Goal: Task Accomplishment & Management: Use online tool/utility

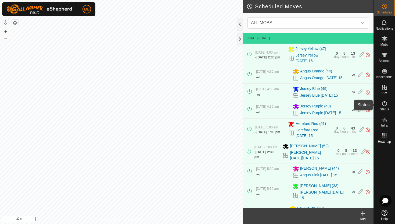
click at [384, 102] on icon at bounding box center [385, 103] width 6 height 6
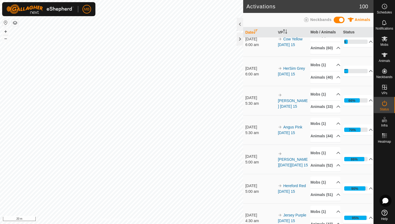
scroll to position [12, 0]
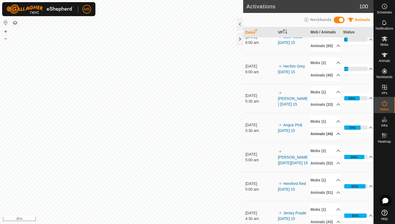
click at [335, 140] on p-accordion-header "Animals (44)" at bounding box center [326, 134] width 30 height 12
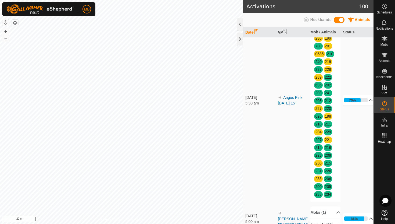
scroll to position [130, 0]
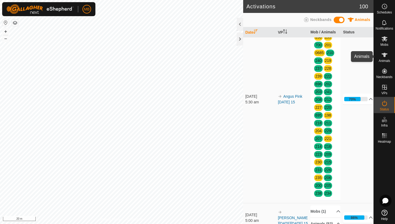
click at [385, 54] on icon at bounding box center [385, 55] width 6 height 4
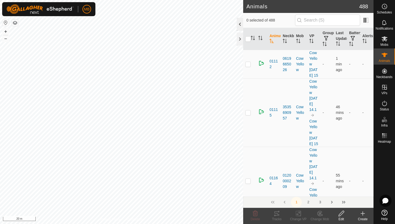
click at [241, 22] on div at bounding box center [240, 24] width 6 height 13
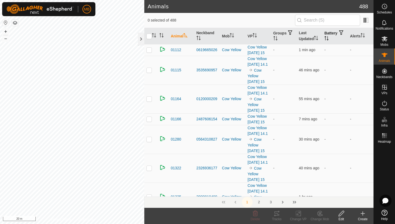
click at [329, 38] on icon "Activate to sort" at bounding box center [327, 38] width 4 height 4
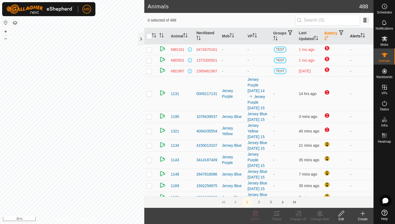
click at [364, 35] on icon "Activate to sort" at bounding box center [363, 35] width 4 height 4
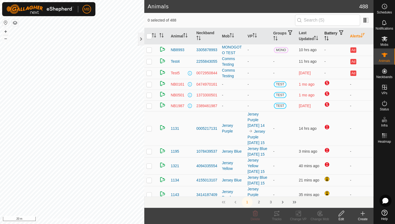
click at [364, 35] on icon "Activate to sort" at bounding box center [363, 35] width 4 height 4
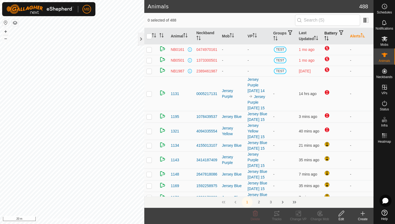
click at [364, 35] on icon "Activate to sort" at bounding box center [363, 35] width 4 height 4
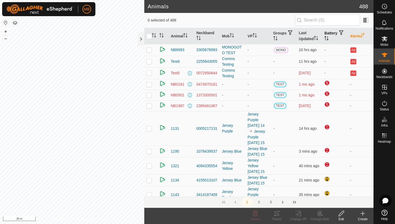
click at [329, 37] on icon "Activate to sort" at bounding box center [327, 38] width 4 height 4
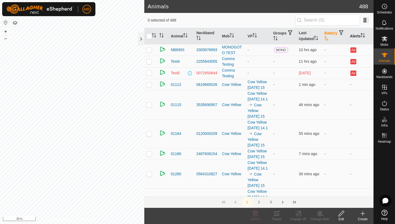
click at [329, 37] on icon "Activate to sort" at bounding box center [327, 38] width 4 height 4
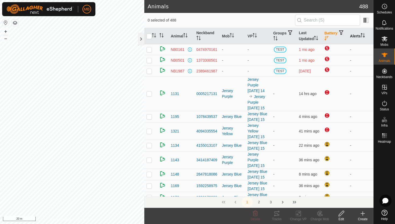
click at [364, 34] on icon "Activate to sort" at bounding box center [363, 35] width 4 height 4
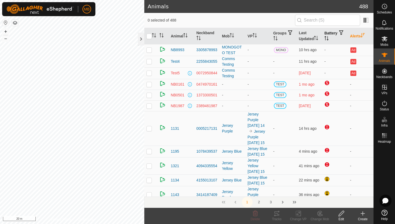
click at [329, 37] on icon "Activate to sort" at bounding box center [327, 38] width 4 height 4
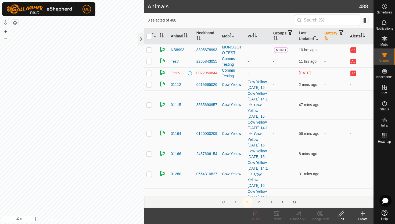
click at [329, 37] on icon "Activate to sort" at bounding box center [327, 38] width 4 height 4
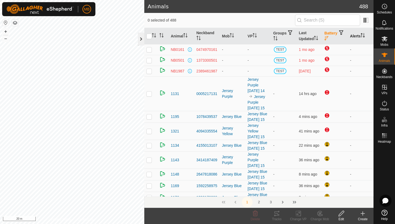
click at [141, 40] on div at bounding box center [141, 39] width 6 height 13
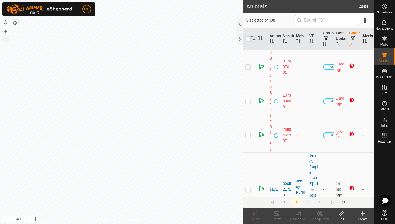
click at [4, 39] on button "–" at bounding box center [5, 38] width 6 height 6
click at [347, 21] on input "text" at bounding box center [327, 20] width 65 height 11
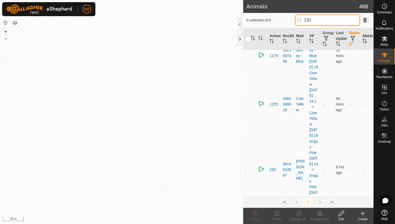
scroll to position [109, 0]
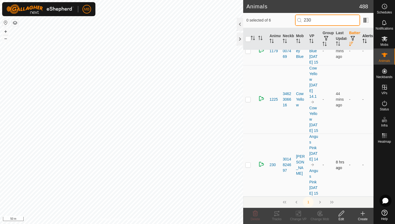
type input "230"
click at [248, 162] on p-checkbox at bounding box center [248, 164] width 5 height 4
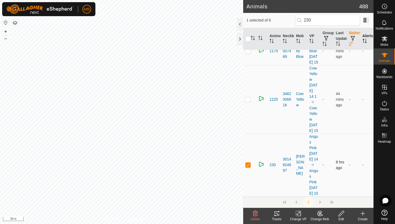
click at [248, 162] on p-checkbox at bounding box center [248, 164] width 5 height 4
checkbox input "false"
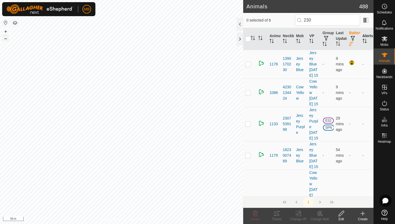
click at [5, 40] on button "–" at bounding box center [5, 38] width 6 height 6
click at [342, 21] on input "230" at bounding box center [327, 20] width 65 height 11
type input "2"
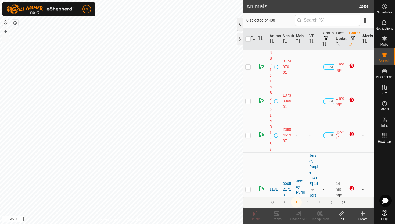
click at [241, 22] on div at bounding box center [240, 24] width 6 height 13
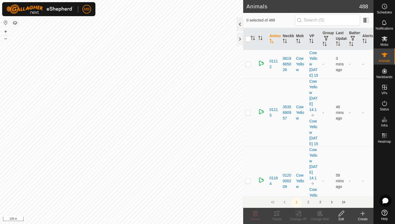
click at [241, 23] on div at bounding box center [240, 24] width 6 height 13
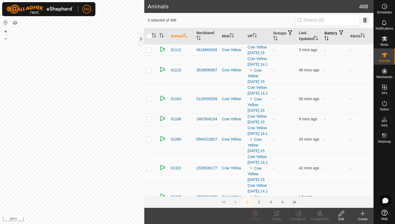
click at [329, 37] on icon "Activate to sort" at bounding box center [327, 38] width 4 height 4
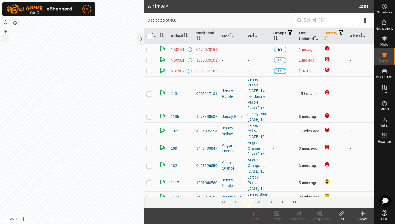
click at [6, 40] on button "–" at bounding box center [5, 38] width 6 height 6
click at [141, 40] on div at bounding box center [141, 39] width 6 height 13
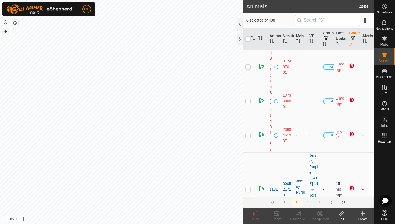
click at [6, 31] on button "+" at bounding box center [5, 31] width 6 height 6
click at [5, 32] on button "+" at bounding box center [5, 31] width 6 height 6
click at [241, 24] on div at bounding box center [240, 24] width 6 height 13
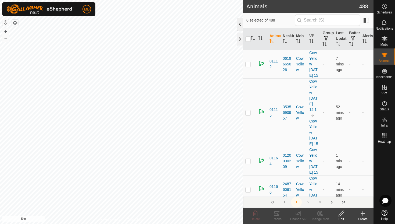
click at [239, 23] on div at bounding box center [240, 24] width 6 height 13
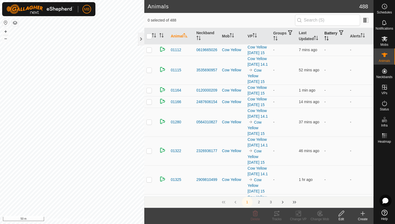
click at [328, 37] on icon "Activate to sort" at bounding box center [328, 38] width 1 height 4
click at [329, 37] on icon "Activate to sort" at bounding box center [327, 38] width 4 height 4
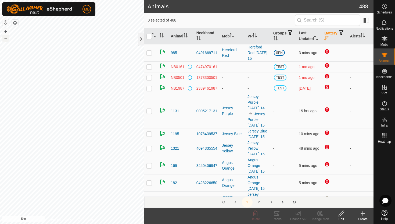
click at [4, 40] on button "–" at bounding box center [5, 38] width 6 height 6
click at [140, 44] on div "Animals 488 0 selected of 488 Animal Neckband Mob VP Groups Last Updated Batter…" at bounding box center [187, 112] width 374 height 224
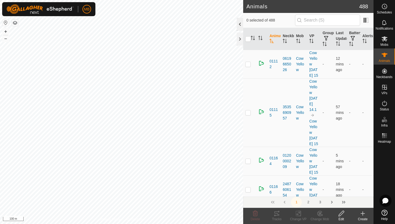
click at [239, 21] on div at bounding box center [240, 24] width 6 height 13
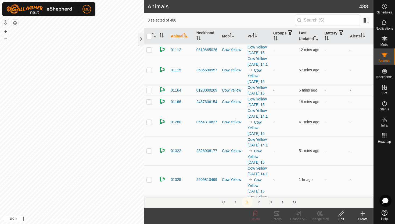
click at [336, 35] on th "Battery" at bounding box center [335, 36] width 26 height 16
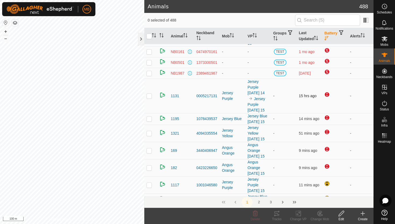
scroll to position [16, 0]
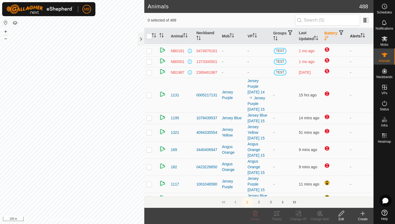
click at [364, 34] on icon "Activate to sort" at bounding box center [363, 35] width 4 height 4
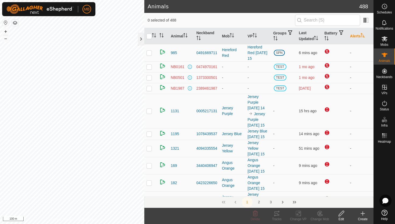
click at [364, 34] on icon "Activate to sort" at bounding box center [363, 35] width 4 height 4
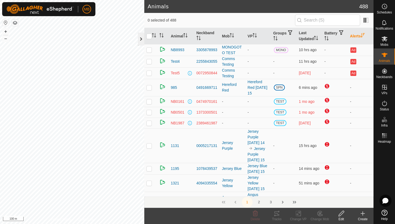
click at [142, 37] on div at bounding box center [141, 39] width 6 height 13
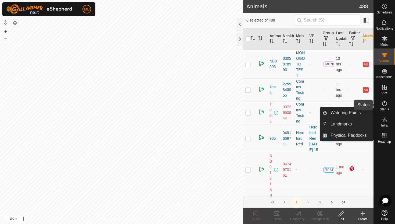
click at [385, 103] on icon at bounding box center [385, 103] width 6 height 6
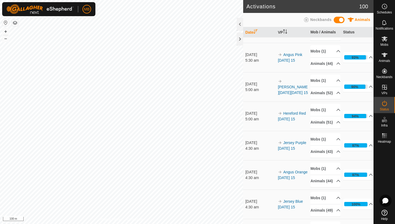
scroll to position [81, 0]
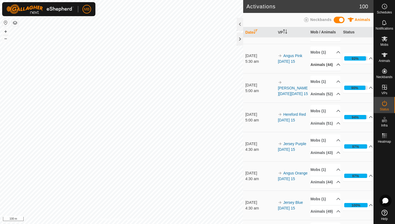
click at [335, 71] on p-accordion-header "Animals (44)" at bounding box center [326, 65] width 30 height 12
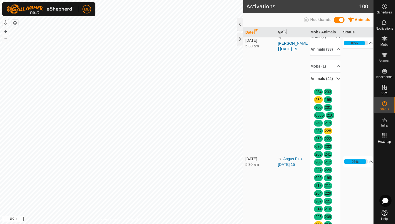
scroll to position [67, 0]
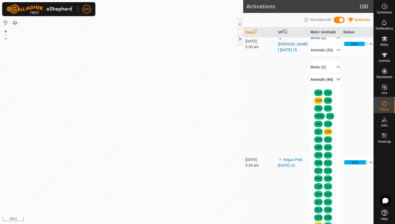
click at [335, 86] on p-accordion-header "Animals (44)" at bounding box center [326, 79] width 30 height 12
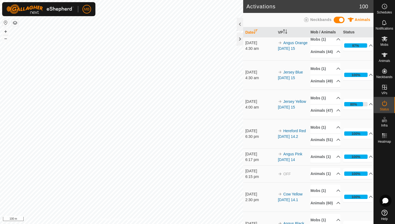
scroll to position [212, 0]
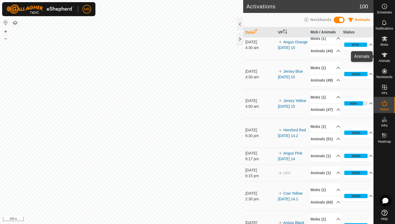
click at [385, 56] on icon at bounding box center [385, 55] width 6 height 4
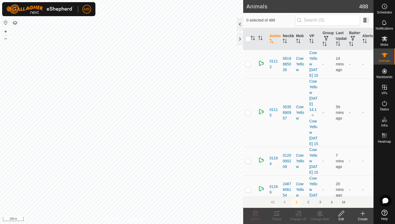
click at [240, 25] on div at bounding box center [240, 24] width 6 height 13
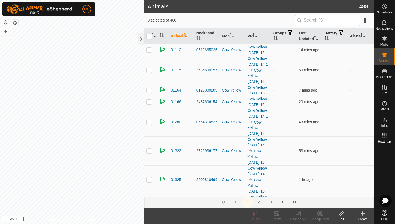
click at [329, 37] on icon "Activate to sort" at bounding box center [327, 38] width 4 height 4
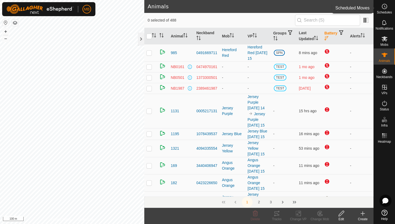
click at [385, 11] on span "Schedules" at bounding box center [384, 12] width 15 height 3
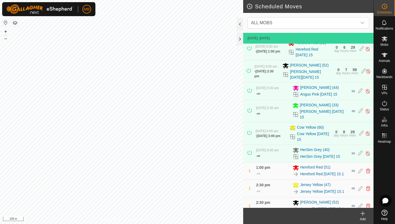
scroll to position [106, 0]
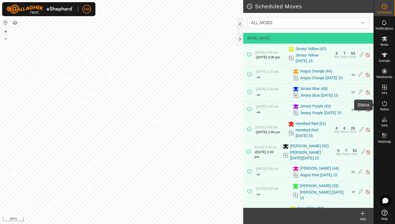
click at [385, 103] on icon at bounding box center [385, 103] width 6 height 6
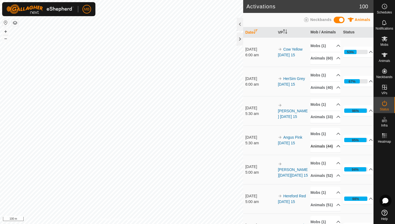
click at [334, 152] on p-accordion-header "Animals (44)" at bounding box center [326, 146] width 30 height 12
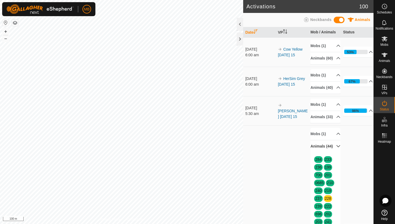
click at [335, 152] on p-accordion-header "Animals (44)" at bounding box center [326, 146] width 30 height 12
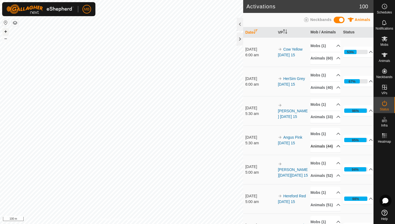
click at [6, 30] on button "+" at bounding box center [5, 31] width 6 height 6
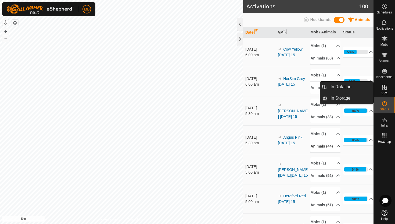
click at [352, 86] on link "In Rotation" at bounding box center [351, 86] width 46 height 11
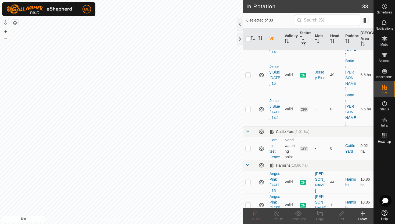
scroll to position [72, 0]
click at [248, 179] on p-checkbox at bounding box center [248, 181] width 5 height 4
checkbox input "true"
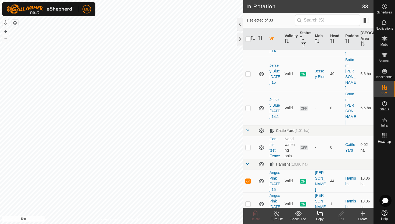
click at [319, 214] on icon at bounding box center [319, 213] width 5 height 5
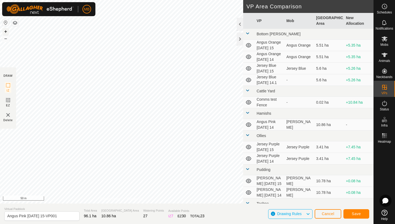
click at [4, 31] on button "+" at bounding box center [5, 31] width 6 height 6
click at [6, 37] on button "–" at bounding box center [5, 38] width 6 height 6
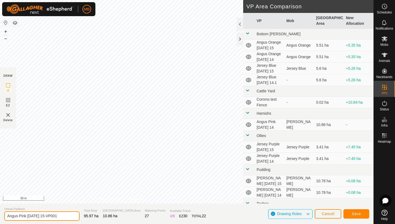
click at [62, 215] on input "Angus Pink Friday 15-VP001" at bounding box center [41, 215] width 75 height 9
type input "Angus Pink [DATE] 15.1"
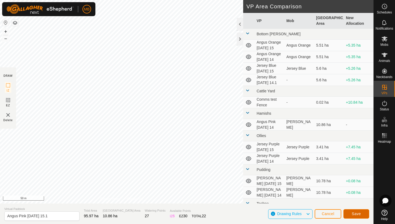
click at [358, 213] on span "Save" at bounding box center [356, 213] width 9 height 4
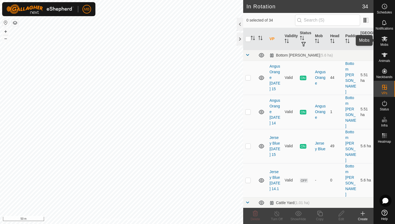
click at [385, 40] on icon at bounding box center [385, 38] width 6 height 5
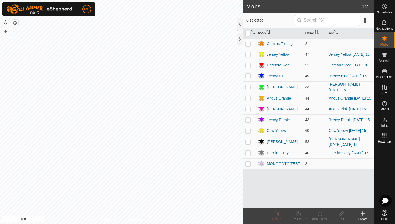
click at [249, 108] on p-checkbox at bounding box center [248, 109] width 5 height 4
checkbox input "true"
click at [321, 212] on icon at bounding box center [320, 213] width 7 height 6
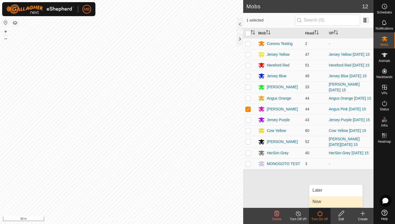
click at [321, 205] on link "Now" at bounding box center [336, 201] width 53 height 11
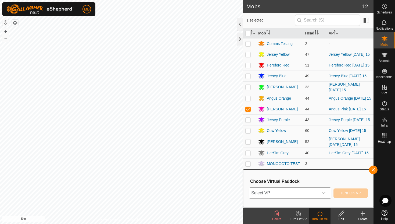
click at [324, 193] on icon "dropdown trigger" at bounding box center [324, 193] width 4 height 4
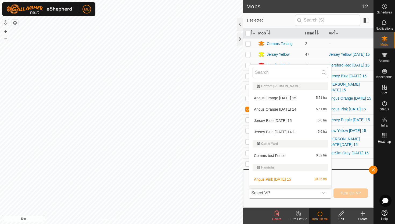
scroll to position [8, 0]
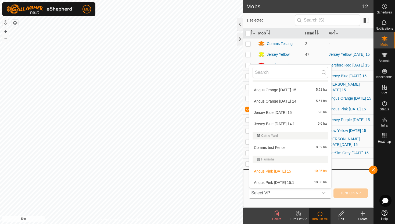
click at [308, 183] on li "Angus Pink Friday 15.1 10.86 ha" at bounding box center [291, 182] width 82 height 11
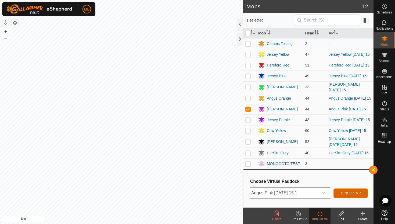
click at [346, 192] on span "Turn On VP" at bounding box center [350, 193] width 21 height 4
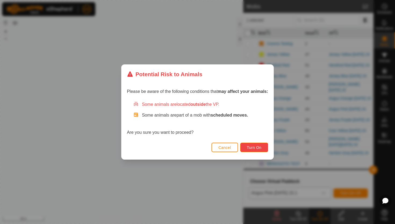
click at [265, 147] on button "Turn On" at bounding box center [254, 147] width 28 height 9
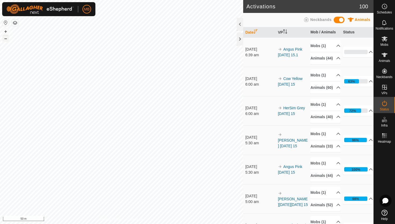
click at [5, 37] on button "–" at bounding box center [5, 38] width 6 height 6
click at [6, 39] on button "–" at bounding box center [5, 38] width 6 height 6
click at [385, 55] on icon at bounding box center [385, 55] width 6 height 4
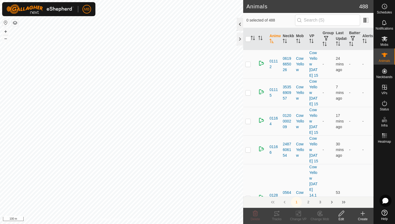
click at [240, 23] on div at bounding box center [240, 24] width 6 height 13
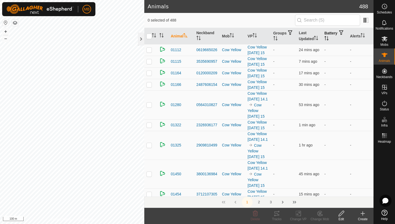
click at [326, 36] on icon "Activate to sort" at bounding box center [325, 38] width 1 height 4
click at [329, 36] on icon "Activate to sort" at bounding box center [327, 38] width 4 height 4
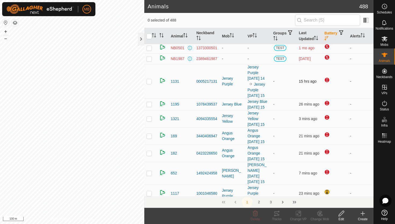
scroll to position [32, 0]
